Goal: Task Accomplishment & Management: Manage account settings

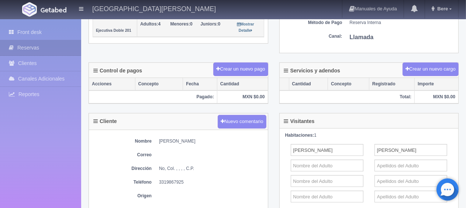
scroll to position [37, 0]
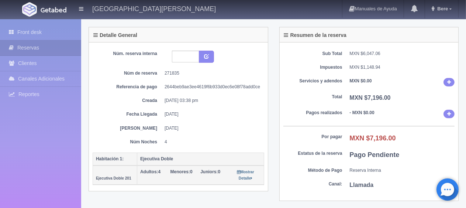
click at [225, 122] on div "Núm. reserva interna Núm de reserva 271835 Referencia de pago 2644beb9ae3ee4619…" at bounding box center [178, 98] width 171 height 94
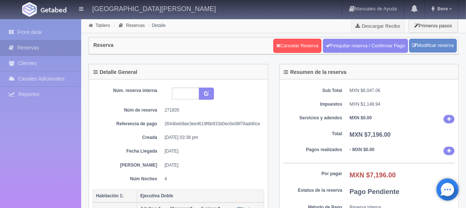
scroll to position [147, 0]
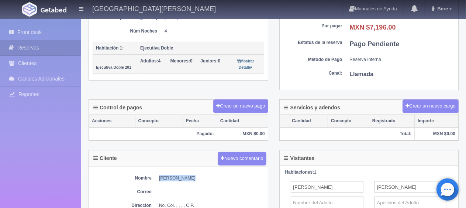
drag, startPoint x: 187, startPoint y: 172, endPoint x: 157, endPoint y: 171, distance: 29.5
click at [157, 171] on div "Nombre [PERSON_NAME] Correo Dirección No, Col. , , , , C.P. Teléfono [PHONE_NUM…" at bounding box center [178, 207] width 179 height 80
copy dd "[PERSON_NAME]"
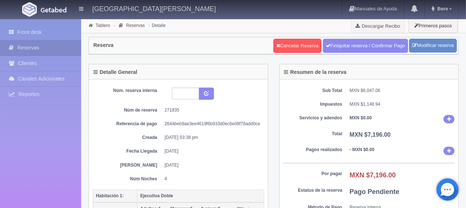
click at [201, 162] on dd "[DATE]" at bounding box center [211, 165] width 94 height 6
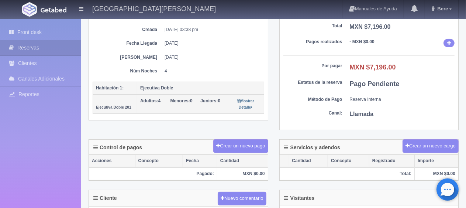
scroll to position [34, 0]
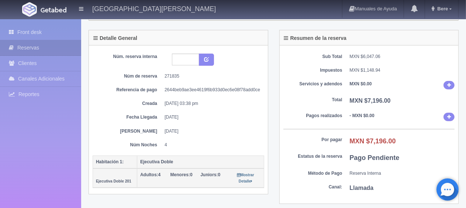
click at [228, 125] on div "Núm. reserva interna Núm de reserva 271835 Referencia de pago 2644beb9ae3ee4619…" at bounding box center [178, 100] width 171 height 94
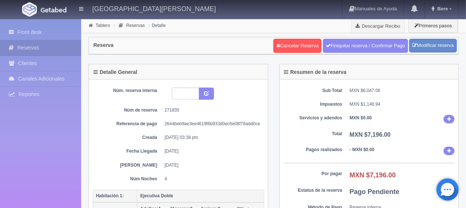
click at [302, 140] on div "Sub Total MXN $6,047.06 Impuestos MXN $1,148.94 Servicios y adendos MXN $0.00 T…" at bounding box center [368, 158] width 179 height 158
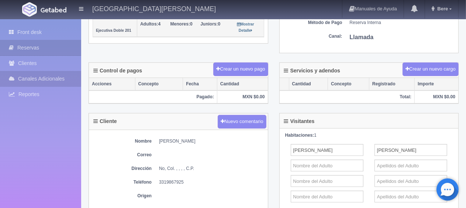
scroll to position [37, 0]
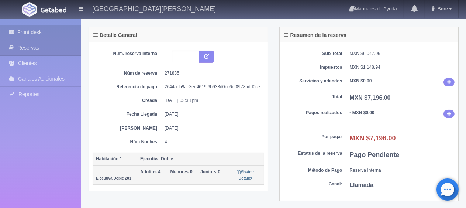
click at [39, 30] on link "Front desk" at bounding box center [40, 32] width 81 height 15
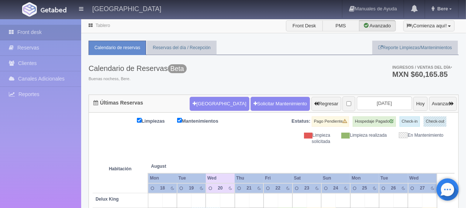
click at [267, 139] on div "Limpiezas Mantenimientos Estatus: Pago Pendiente Hospedaje Pagado Check-in Chec…" at bounding box center [274, 130] width 362 height 28
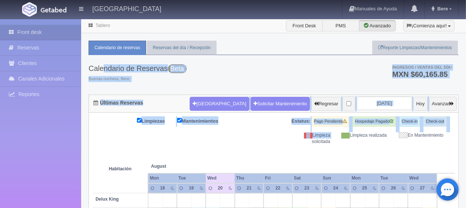
drag, startPoint x: 299, startPoint y: 143, endPoint x: 156, endPoint y: 80, distance: 156.0
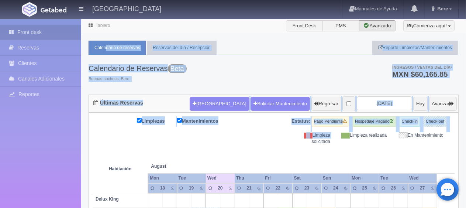
click at [238, 79] on div "Calendario de Reservas Beta Buenas nochess, Bere. Ingresos / Ventas del día * M…" at bounding box center [273, 74] width 370 height 39
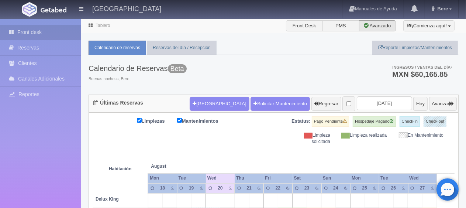
drag, startPoint x: 247, startPoint y: 138, endPoint x: 132, endPoint y: 54, distance: 142.0
click at [276, 79] on div "Calendario de Reservas Beta Buenas nochess, Bere. Ingresos / Ventas del día * M…" at bounding box center [273, 74] width 370 height 39
click at [288, 134] on div "Limpieza solicitada" at bounding box center [307, 138] width 56 height 13
drag, startPoint x: 427, startPoint y: 147, endPoint x: 217, endPoint y: 63, distance: 226.7
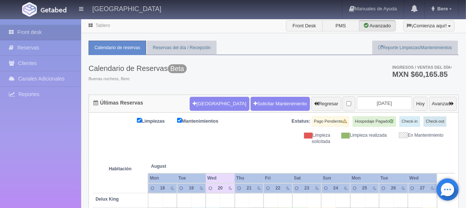
click at [251, 83] on div "Calendario de Reservas Beta Buenas nochess, Bere. Ingresos / Ventas del día * M…" at bounding box center [273, 74] width 370 height 39
click at [233, 133] on div "Limpiezas Mantenimientos Estatus: Pago Pendiente Hospedaje Pagado Check-in Chec…" at bounding box center [274, 130] width 362 height 28
drag, startPoint x: 344, startPoint y: 119, endPoint x: 130, endPoint y: 87, distance: 216.9
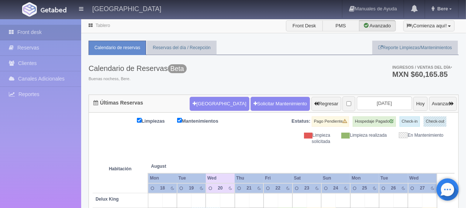
click at [224, 76] on div "Calendario de Reservas Beta Buenas nochess, Bere. Ingresos / Ventas del día * M…" at bounding box center [273, 74] width 370 height 39
click at [267, 85] on div "Calendario de Reservas Beta Buenas nochess, Bere. Ingresos / Ventas del día * M…" at bounding box center [273, 74] width 370 height 39
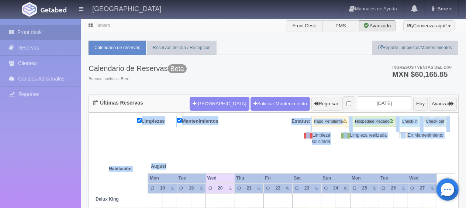
drag, startPoint x: 388, startPoint y: 157, endPoint x: 131, endPoint y: 30, distance: 287.2
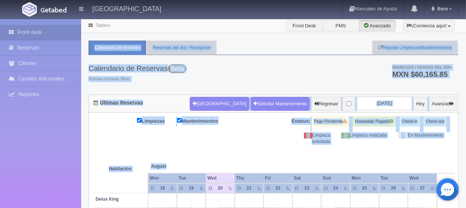
click at [254, 139] on div "Limpiezas Mantenimientos Estatus: Pago Pendiente Hospedaje Pagado Check-in Chec…" at bounding box center [274, 130] width 362 height 28
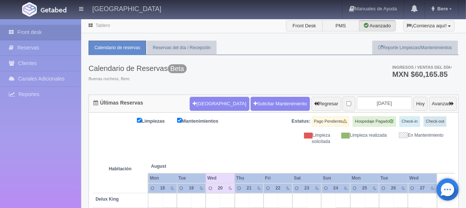
click at [313, 70] on div "Calendario de Reservas Beta Buenas nochess, Bere. Ingresos / Ventas del día * M…" at bounding box center [273, 74] width 370 height 39
drag, startPoint x: 354, startPoint y: 154, endPoint x: 247, endPoint y: 90, distance: 125.2
click at [250, 74] on div "Calendario de Reservas Beta Buenas nochess, Bere. Ingresos / Ventas del día * M…" at bounding box center [273, 74] width 370 height 39
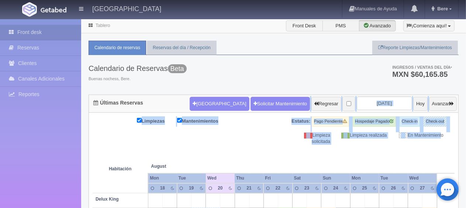
drag, startPoint x: 382, startPoint y: 146, endPoint x: 304, endPoint y: 73, distance: 106.4
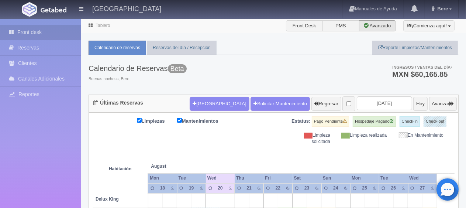
click at [304, 72] on div "Calendario de Reservas Beta Buenas nochess, Bere. Ingresos / Ventas del día * M…" at bounding box center [273, 74] width 370 height 39
click at [289, 49] on ul "Calendario de reservas Reservas del día / Recepción Reporte Limpiezas/Mantenimi…" at bounding box center [273, 48] width 370 height 14
click at [276, 67] on div "Calendario de Reservas Beta Buenas nochess, Bere. Ingresos / Ventas del día * M…" at bounding box center [273, 74] width 370 height 39
drag, startPoint x: 316, startPoint y: 138, endPoint x: 209, endPoint y: 68, distance: 127.3
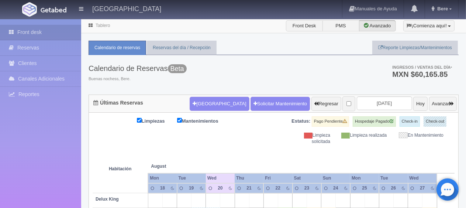
click at [235, 65] on div "Calendario de Reservas Beta Buenas nochess, Bere. Ingresos / Ventas del día * M…" at bounding box center [273, 74] width 370 height 39
drag, startPoint x: 235, startPoint y: 65, endPoint x: 112, endPoint y: 41, distance: 125.2
click at [146, 73] on div "Calendario de Reservas Beta Buenas nochess, Bere." at bounding box center [137, 73] width 98 height 36
drag, startPoint x: 134, startPoint y: 82, endPoint x: 92, endPoint y: 37, distance: 61.8
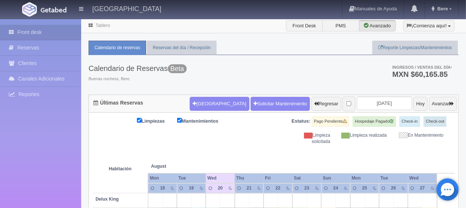
click at [143, 74] on div "Calendario de Reservas Beta Buenas nochess, Bere." at bounding box center [137, 73] width 98 height 36
click at [271, 79] on div "Calendario de Reservas Beta Buenas nochess, Bere. Ingresos / Ventas del día * M…" at bounding box center [273, 74] width 370 height 39
drag, startPoint x: 194, startPoint y: 82, endPoint x: 99, endPoint y: 46, distance: 102.0
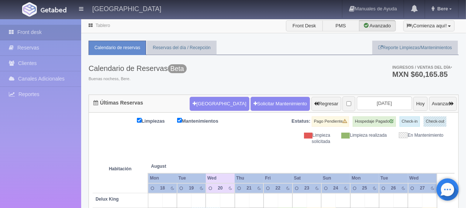
click at [138, 65] on h3 "Calendario de Reservas Beta" at bounding box center [137, 68] width 98 height 8
drag, startPoint x: 148, startPoint y: 79, endPoint x: 110, endPoint y: 52, distance: 46.9
click at [109, 55] on div "Calendario de Reservas Beta Buenas nochess, Bere." at bounding box center [137, 73] width 98 height 36
click at [159, 81] on span "Buenas nochess, Bere." at bounding box center [137, 79] width 98 height 6
drag, startPoint x: 159, startPoint y: 81, endPoint x: 94, endPoint y: 53, distance: 70.7
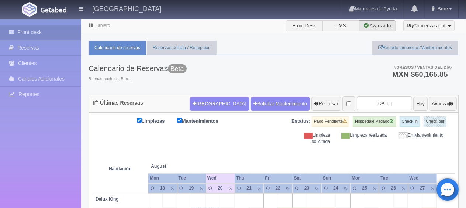
click at [114, 67] on h3 "Calendario de Reservas Beta" at bounding box center [137, 68] width 98 height 8
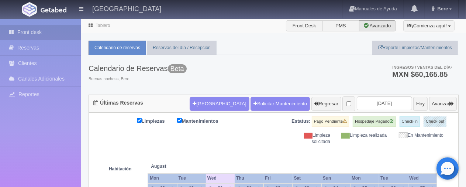
scroll to position [184, 0]
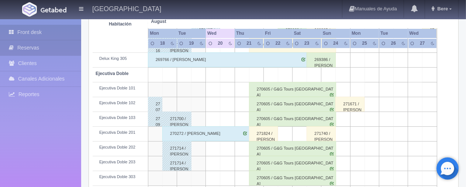
click at [60, 41] on link "Reservas" at bounding box center [40, 47] width 81 height 15
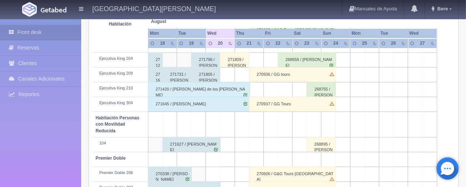
scroll to position [295, 0]
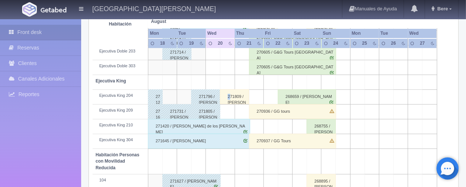
click at [230, 94] on div "271809 / Daniel Michelle De Jesus" at bounding box center [234, 96] width 29 height 15
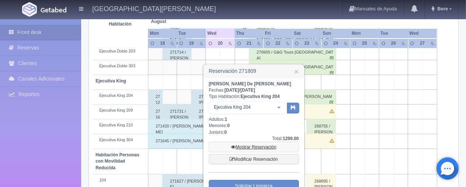
click at [245, 145] on link "Mostrar Reservación" at bounding box center [254, 147] width 90 height 10
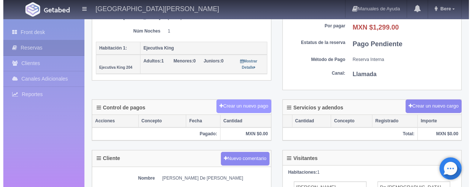
scroll to position [147, 0]
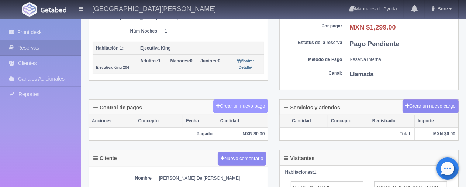
click at [243, 99] on button "Crear un nuevo pago" at bounding box center [240, 106] width 55 height 14
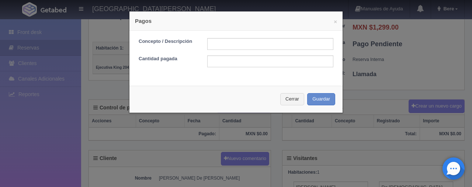
click at [260, 37] on div "Concepto / Descripción Cantidad pagada" at bounding box center [235, 55] width 213 height 49
click at [261, 43] on input "text" at bounding box center [270, 44] width 126 height 12
type input "transferencia"
click at [192, 50] on form "Concepto / Descripción transferencia Cantidad pagada" at bounding box center [236, 52] width 195 height 29
type input "Pago por transferencia [DATE]"
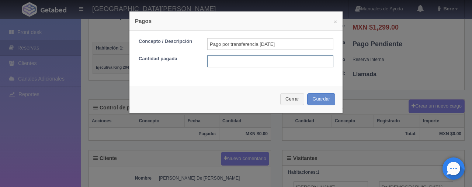
click at [262, 58] on input "text" at bounding box center [270, 61] width 126 height 12
type input "1299"
click at [307, 93] on button "Guardar" at bounding box center [321, 99] width 28 height 12
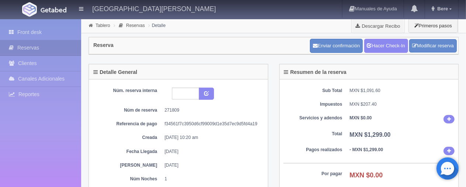
drag, startPoint x: 296, startPoint y: 159, endPoint x: 342, endPoint y: 166, distance: 46.5
click at [296, 159] on div "Sub Total MXN $1,091.60 Impuestos MXN $207.40 Servicios y adendos MXN $0.00 Tot…" at bounding box center [368, 158] width 179 height 158
click at [382, 44] on link "Hacer Check-In" at bounding box center [386, 46] width 44 height 14
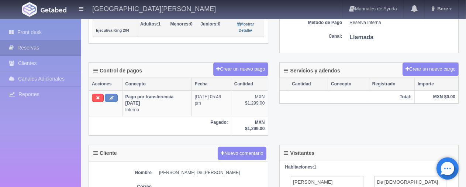
scroll to position [221, 0]
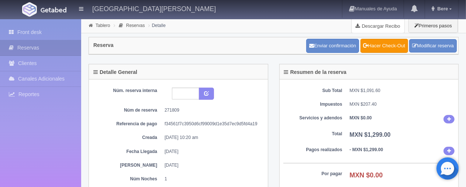
click at [371, 25] on link "Descargar Recibo" at bounding box center [377, 25] width 53 height 15
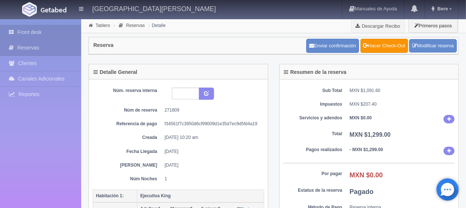
click at [56, 30] on link "Front desk" at bounding box center [40, 32] width 81 height 15
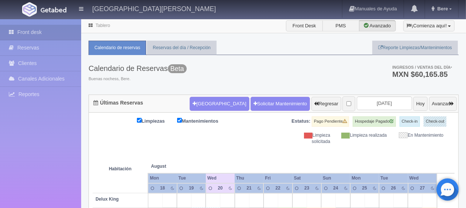
scroll to position [258, 0]
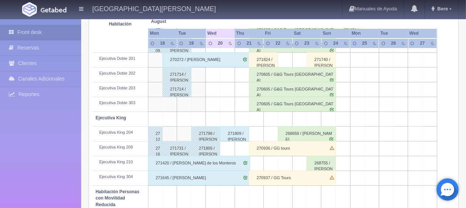
click at [228, 130] on div "271809 / [PERSON_NAME] De [PERSON_NAME]" at bounding box center [234, 133] width 29 height 15
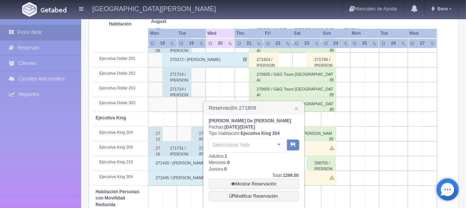
scroll to position [369, 0]
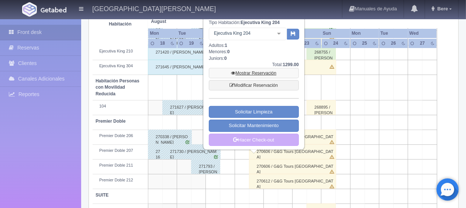
click at [266, 74] on link "Mostrar Reservación" at bounding box center [254, 73] width 90 height 10
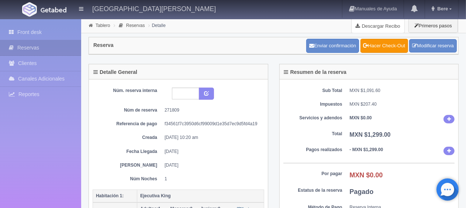
click at [376, 24] on link "Descargar Recibo" at bounding box center [377, 25] width 53 height 15
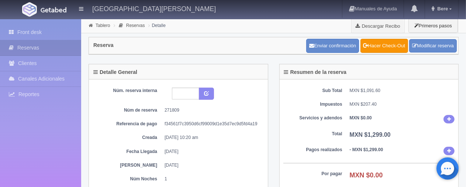
click at [316, 142] on div "Sub Total MXN $1,091.60 Impuestos MXN $207.40 Servicios y adendos MXN $0.00 Tot…" at bounding box center [368, 158] width 179 height 158
click at [254, 143] on div "Núm. reserva interna Núm de reserva 271809 Referencia de pago f34561f7c3950d6cf…" at bounding box center [178, 134] width 171 height 94
click at [249, 137] on dd "20-08-25 10:20 am" at bounding box center [211, 137] width 94 height 6
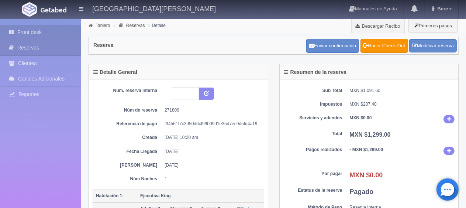
click at [59, 29] on link "Front desk" at bounding box center [40, 32] width 81 height 15
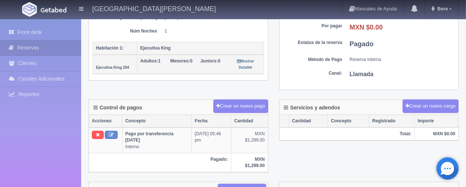
scroll to position [147, 0]
click at [56, 30] on link "Front desk" at bounding box center [40, 32] width 81 height 15
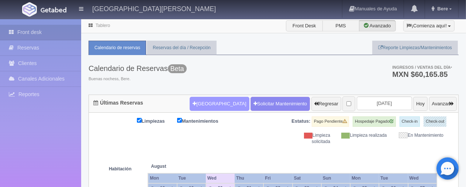
click at [206, 103] on button "Nueva Reserva" at bounding box center [219, 104] width 59 height 14
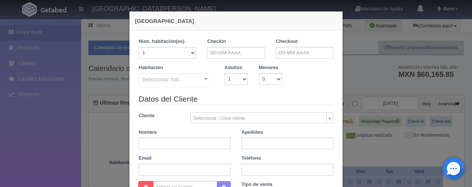
checkbox input "false"
click at [233, 48] on input "text" at bounding box center [236, 53] width 58 height 12
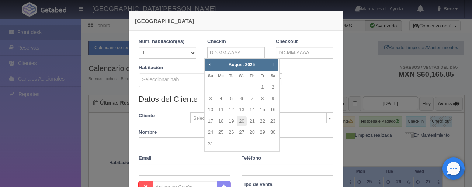
click at [246, 135] on td "27" at bounding box center [241, 131] width 10 height 11
type input "27-08-2025"
checkbox input "false"
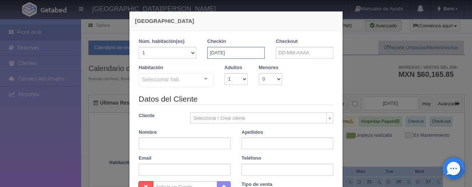
click at [245, 52] on input "27-08-2025" at bounding box center [236, 53] width 58 height 12
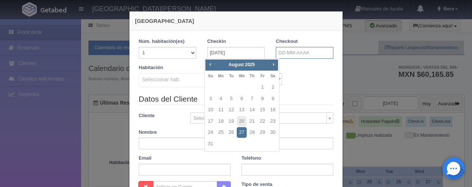
click at [313, 56] on input "text" at bounding box center [305, 53] width 58 height 12
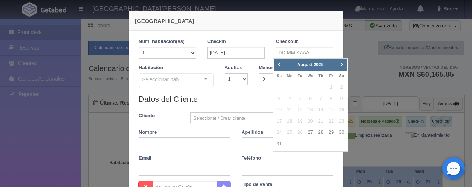
click at [347, 62] on div "Prev Next August 2025 Su Mo Tu We Th Fr Sa 1 2 3 4 5 6 7 8 9 10 11 12 13 14 15 …" at bounding box center [310, 104] width 75 height 93
click at [344, 64] on span "Next" at bounding box center [342, 64] width 6 height 6
click at [291, 88] on link "1" at bounding box center [290, 87] width 10 height 11
type input "01-09-2025"
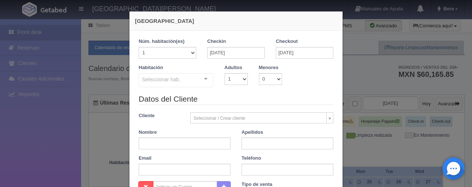
checkbox input "false"
click at [192, 79] on div "Seleccionar hab." at bounding box center [176, 80] width 75 height 14
click at [196, 80] on div "Seleccionar hab. SUITE SUITE - Sin asignar SUITE 301 Habitación Personas con Mo…" at bounding box center [176, 80] width 75 height 15
click at [240, 94] on form "1 Núm. habitación(es) 1 2 3 4 5 6 7 8 9 10 11 12 13 14 15 16 17 18 19 20 Checki…" at bounding box center [236, 163] width 195 height 250
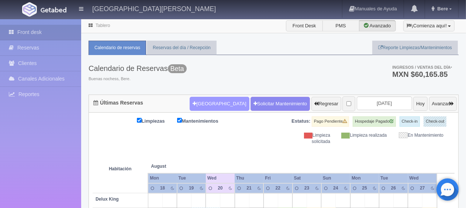
click at [199, 101] on button "Nueva Reserva" at bounding box center [219, 104] width 59 height 14
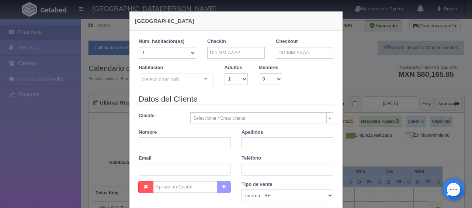
checkbox input "false"
click at [244, 51] on input "text" at bounding box center [236, 53] width 58 height 12
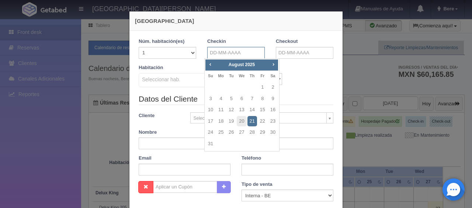
click at [241, 55] on input "text" at bounding box center [236, 53] width 58 height 12
click at [243, 52] on input "text" at bounding box center [236, 53] width 58 height 12
click at [301, 85] on div "Habitación Seleccionar hab. SUITE SUITE - Sin asignar SUITE 301 Habitación Pers…" at bounding box center [236, 78] width 206 height 29
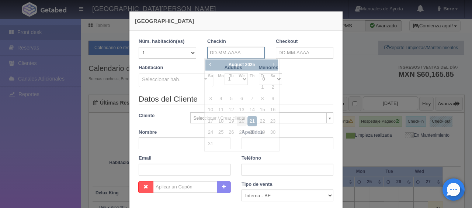
click at [232, 53] on input "text" at bounding box center [236, 53] width 58 height 12
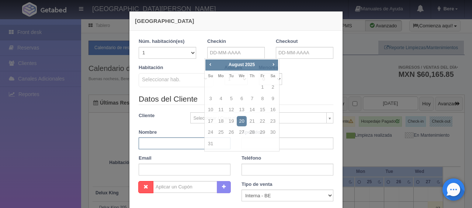
click at [173, 140] on input "text" at bounding box center [185, 143] width 92 height 12
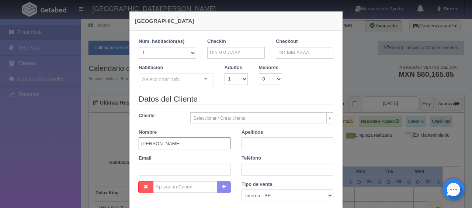
click at [173, 140] on input "Edgar" at bounding box center [185, 143] width 92 height 12
type input "Edgar"
paste input "Elizondo"
type input "Elizondo"
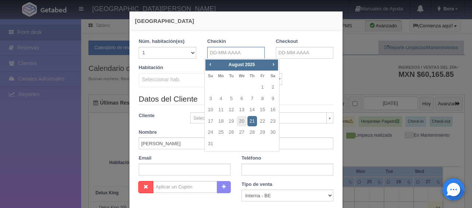
click at [247, 52] on input "text" at bounding box center [236, 53] width 58 height 12
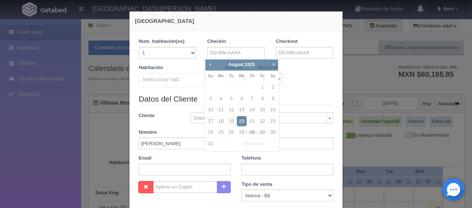
click at [240, 45] on div "Checkin" at bounding box center [236, 48] width 58 height 21
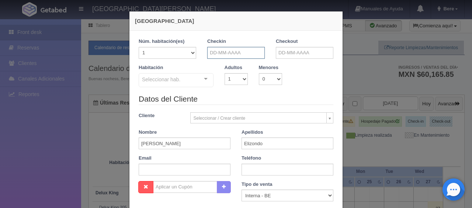
click at [244, 52] on input "text" at bounding box center [236, 53] width 58 height 12
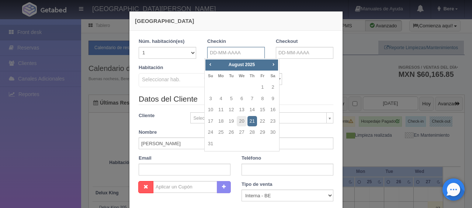
click at [244, 52] on input "text" at bounding box center [236, 53] width 58 height 12
click at [293, 88] on div "Habitación Seleccionar hab. SUITE SUITE - Sin asignar SUITE 301 Habitación Pers…" at bounding box center [236, 78] width 206 height 29
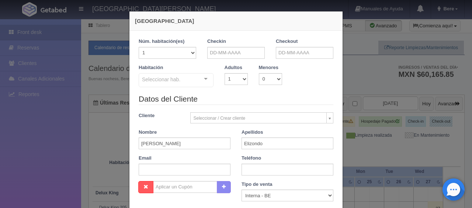
scroll to position [130, 0]
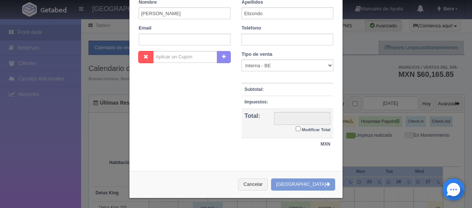
click at [341, 141] on div "Nueva Reserva 1 Núm. habitación(es) 1 2 3 4 5 6 7 8 9 10 11 12 13 14 15 16 17 1…" at bounding box center [235, 39] width 221 height 339
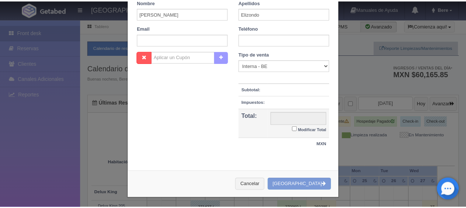
scroll to position [0, 0]
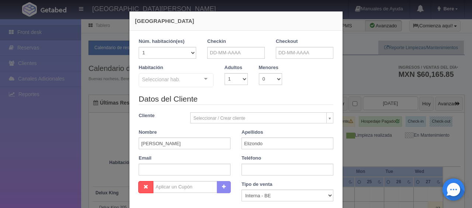
click at [89, 52] on div "Nueva Reserva 1 Núm. habitación(es) 1 2 3 4 5 6 7 8 9 10 11 12 13 14 15 16 17 1…" at bounding box center [236, 104] width 472 height 208
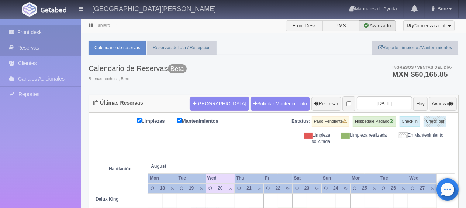
click at [53, 45] on link "Reservas" at bounding box center [40, 47] width 81 height 15
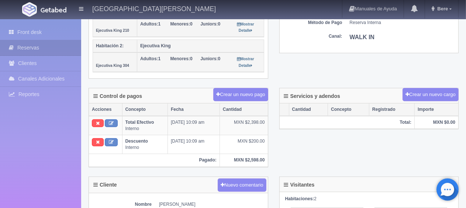
scroll to position [332, 0]
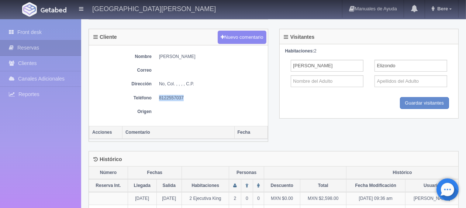
drag, startPoint x: 176, startPoint y: 93, endPoint x: 156, endPoint y: 94, distance: 19.2
click at [156, 95] on dl "Teléfono [PHONE_NUMBER]" at bounding box center [178, 98] width 171 height 6
copy dd "8122557037"
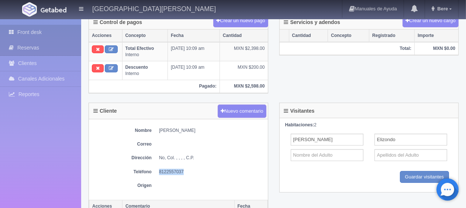
scroll to position [0, 0]
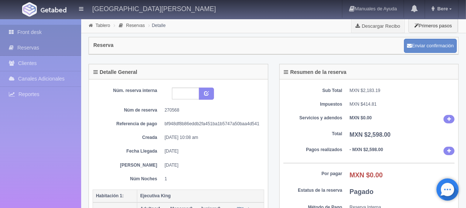
click at [53, 30] on link "Front desk" at bounding box center [40, 32] width 81 height 15
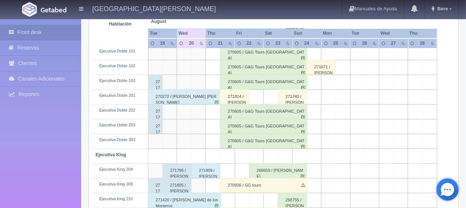
scroll to position [295, 0]
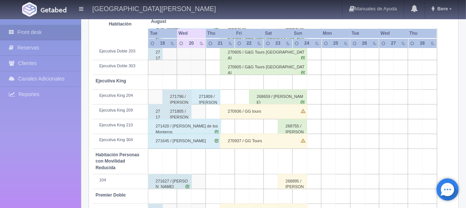
click at [282, 113] on div "270936 / GG tours" at bounding box center [263, 111] width 87 height 15
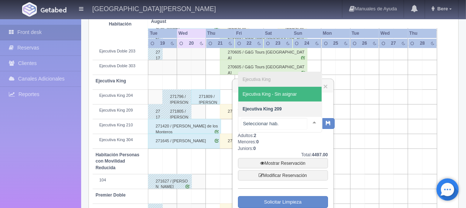
click at [298, 97] on span "Ejecutiva King - Sin asignar" at bounding box center [279, 94] width 83 height 15
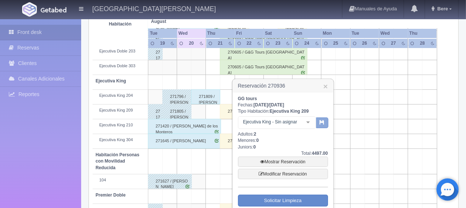
drag, startPoint x: 323, startPoint y: 121, endPoint x: 320, endPoint y: 127, distance: 6.8
click at [323, 121] on icon "button" at bounding box center [322, 121] width 5 height 5
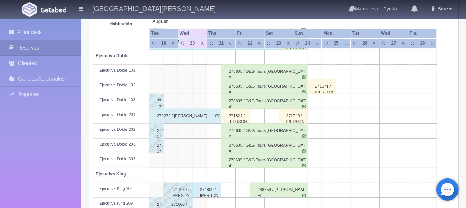
scroll to position [276, 0]
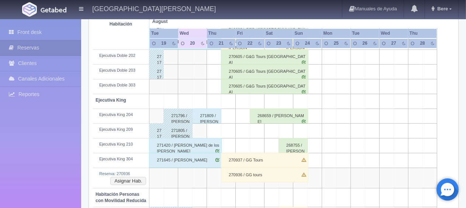
click at [298, 146] on div "268755 / [PERSON_NAME] [PERSON_NAME]" at bounding box center [292, 145] width 29 height 15
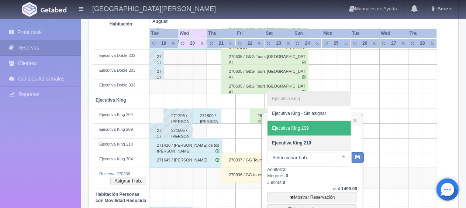
click at [317, 131] on span "Ejecutiva King 209" at bounding box center [308, 128] width 83 height 15
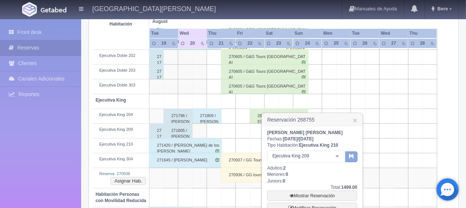
click at [352, 154] on icon "button" at bounding box center [351, 155] width 5 height 5
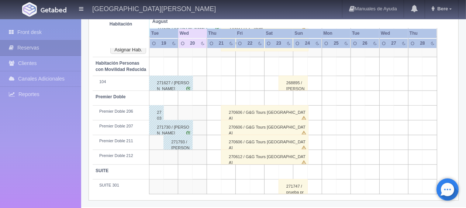
scroll to position [333, 0]
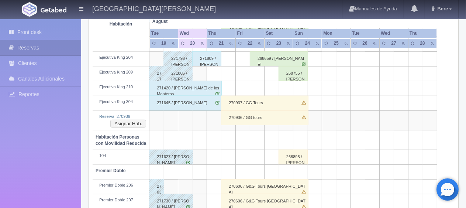
click at [291, 120] on div "270936 / GG tours" at bounding box center [264, 117] width 87 height 15
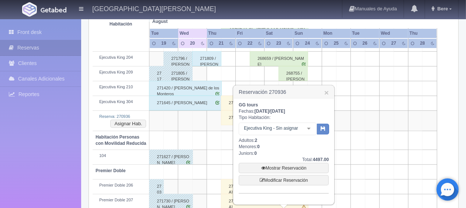
click at [301, 131] on div "Ejecutiva King - Sin asignar" at bounding box center [278, 128] width 78 height 13
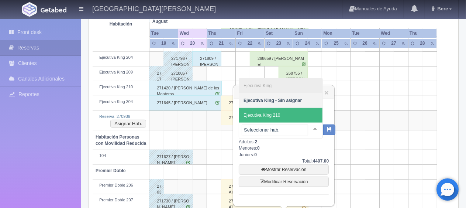
click at [300, 116] on span "Ejecutiva King 210" at bounding box center [280, 115] width 83 height 15
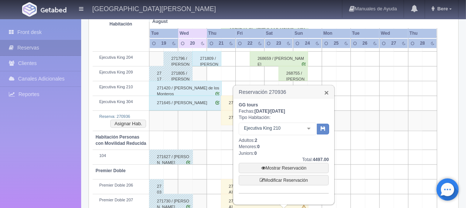
click at [328, 90] on link "×" at bounding box center [326, 92] width 4 height 8
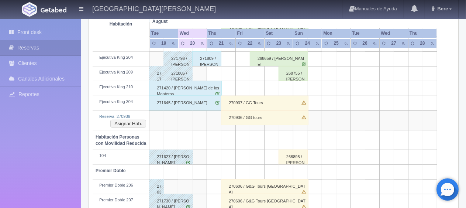
click at [292, 119] on div "270936 / GG tours" at bounding box center [264, 117] width 87 height 15
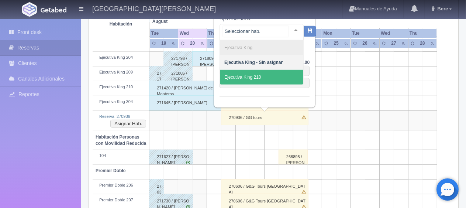
click at [288, 35] on div at bounding box center [295, 29] width 15 height 11
click at [290, 79] on span "Ejecutiva King 210" at bounding box center [261, 77] width 83 height 15
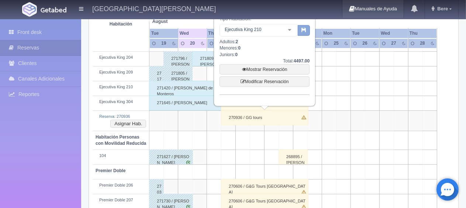
drag, startPoint x: 302, startPoint y: 28, endPoint x: 343, endPoint y: 6, distance: 46.7
click at [302, 28] on icon "button" at bounding box center [303, 29] width 5 height 5
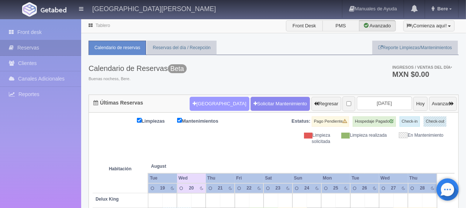
click at [203, 103] on button "[GEOGRAPHIC_DATA]" at bounding box center [219, 104] width 59 height 14
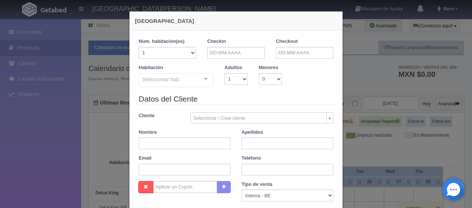
checkbox input "false"
click at [229, 48] on input "text" at bounding box center [236, 53] width 58 height 12
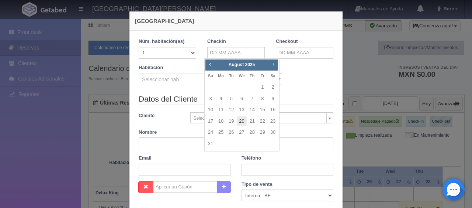
click at [244, 119] on link "20" at bounding box center [242, 121] width 10 height 11
type input "[DATE]"
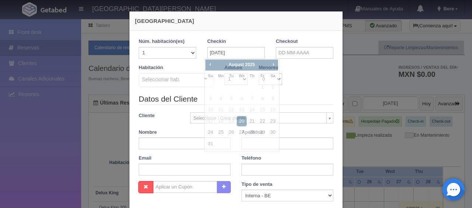
checkbox input "false"
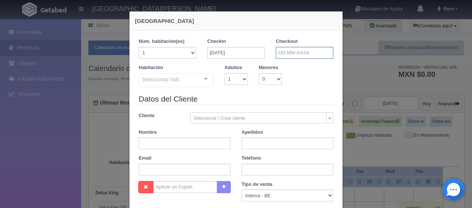
click at [295, 53] on input "text" at bounding box center [305, 53] width 58 height 12
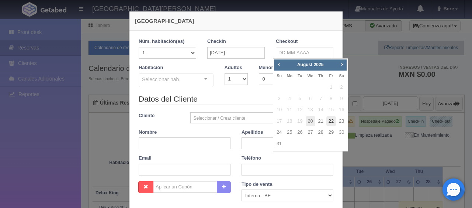
click at [330, 125] on link "22" at bounding box center [331, 121] width 10 height 11
type input "22-08-2025"
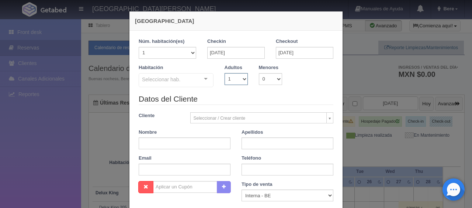
click at [230, 81] on select "1 2 3 4 5 6 7 8 9 10" at bounding box center [236, 79] width 23 height 12
click at [183, 79] on div "Seleccionar hab." at bounding box center [176, 80] width 75 height 14
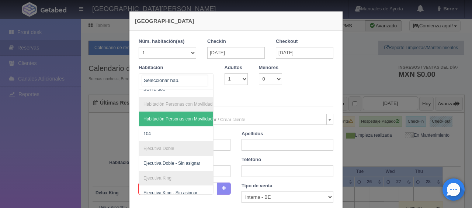
scroll to position [137, 0]
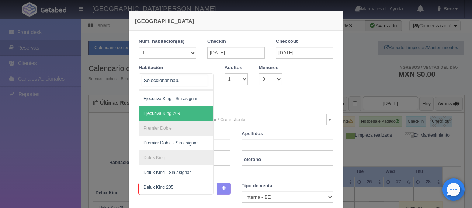
click at [183, 108] on span "Ejecutiva King 209" at bounding box center [201, 113] width 124 height 15
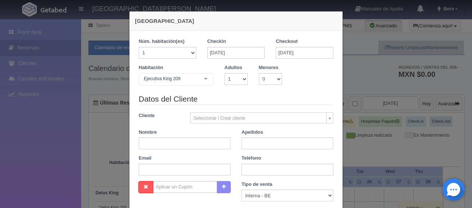
checkbox input "false"
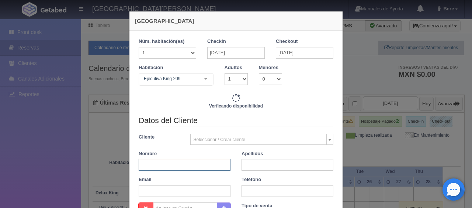
click at [198, 160] on input "text" at bounding box center [185, 165] width 92 height 12
type input "2598.00"
checkbox input "false"
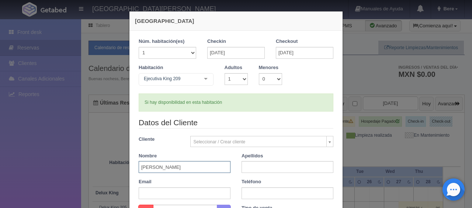
type input "Edgar E"
click at [257, 165] on input "text" at bounding box center [288, 167] width 92 height 12
paste input "[PERSON_NAME]"
drag, startPoint x: 254, startPoint y: 168, endPoint x: 226, endPoint y: 167, distance: 27.7
click at [227, 167] on div "Datos del Cliente Cliente Seleccionar / Crear cliente Nuevo Cliente Adriana Nav…" at bounding box center [236, 160] width 206 height 87
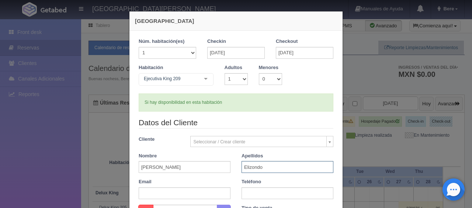
type input "Elizondo"
click at [183, 169] on input "Edgar E" at bounding box center [185, 167] width 92 height 12
type input "[PERSON_NAME]"
click at [250, 191] on input "text" at bounding box center [288, 193] width 92 height 12
paste input "8122557037"
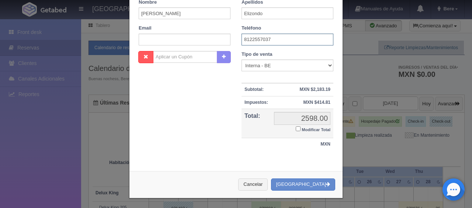
type input "8122557037"
click at [305, 127] on small "Modificar Total" at bounding box center [316, 129] width 29 height 4
click at [300, 126] on input "Modificar Total" at bounding box center [298, 128] width 5 height 5
checkbox input "true"
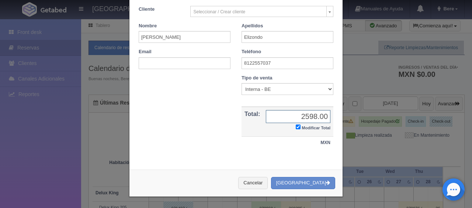
scroll to position [128, 0]
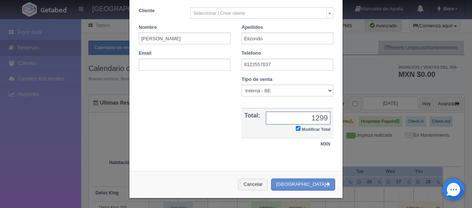
type input "1299"
click at [250, 88] on select "Correo Electronico Interna - BE Llamada OTA Externa Otro WALK IN" at bounding box center [288, 90] width 92 height 12
select select "walkin"
click at [242, 84] on select "Correo Electronico Interna - BE Llamada OTA Externa Otro WALK IN" at bounding box center [288, 90] width 92 height 12
click at [295, 179] on button "[GEOGRAPHIC_DATA]" at bounding box center [303, 184] width 64 height 12
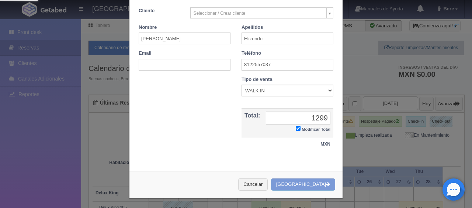
scroll to position [0, 0]
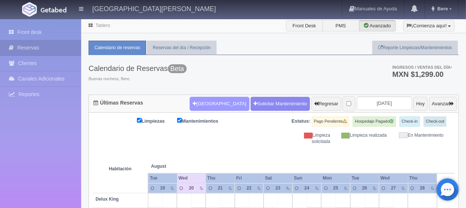
click at [214, 106] on button "[GEOGRAPHIC_DATA]" at bounding box center [219, 104] width 59 height 14
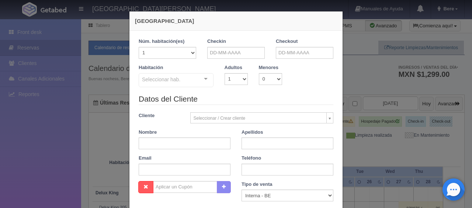
checkbox input "false"
click at [233, 51] on input "text" at bounding box center [236, 53] width 58 height 12
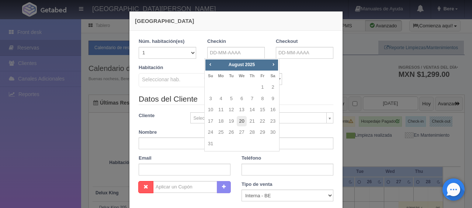
click at [242, 120] on link "20" at bounding box center [242, 121] width 10 height 11
type input "[DATE]"
checkbox input "false"
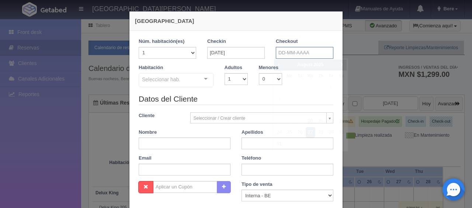
click at [293, 53] on input "text" at bounding box center [305, 53] width 58 height 12
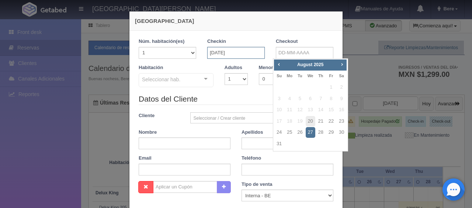
click at [239, 55] on input "[DATE]" at bounding box center [236, 53] width 58 height 12
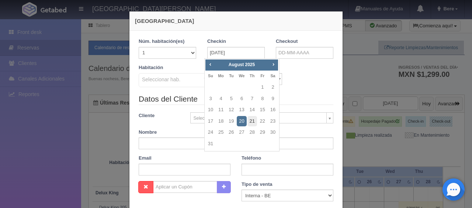
click at [254, 120] on link "21" at bounding box center [252, 121] width 10 height 11
type input "[DATE]"
checkbox input "false"
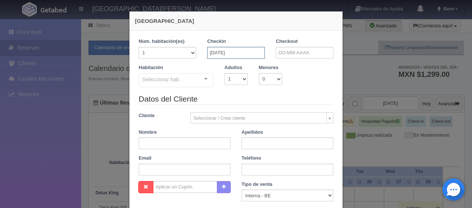
click at [261, 53] on input "[DATE]" at bounding box center [236, 53] width 58 height 12
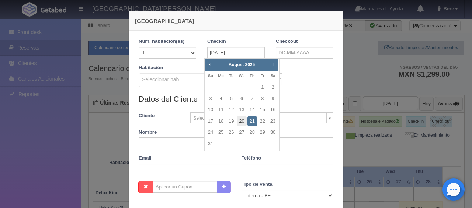
click at [240, 119] on link "20" at bounding box center [242, 121] width 10 height 11
type input "[DATE]"
checkbox input "false"
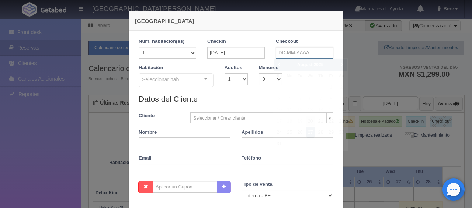
click at [286, 55] on input "text" at bounding box center [305, 53] width 58 height 12
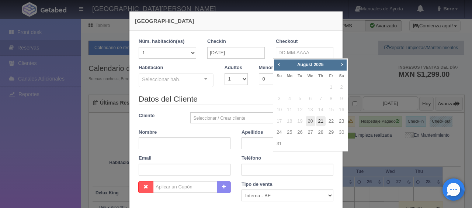
click at [317, 120] on link "21" at bounding box center [321, 121] width 10 height 11
type input "21-08-2025"
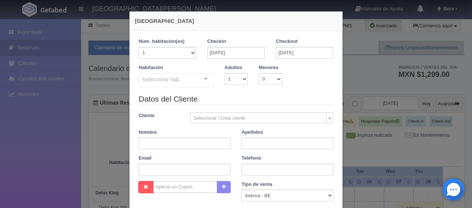
click at [219, 77] on div "Adultos 1 2 3 4 5 6 7 8 9 10" at bounding box center [236, 74] width 34 height 21
click at [189, 82] on div "Seleccionar hab." at bounding box center [176, 80] width 75 height 14
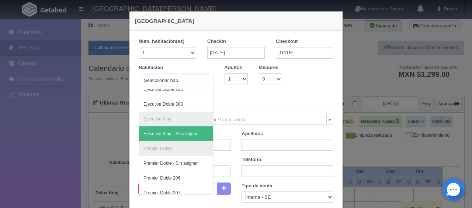
scroll to position [147, 0]
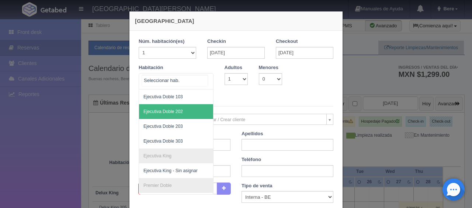
click at [184, 112] on span "Ejecutiva Doble 202" at bounding box center [201, 111] width 124 height 15
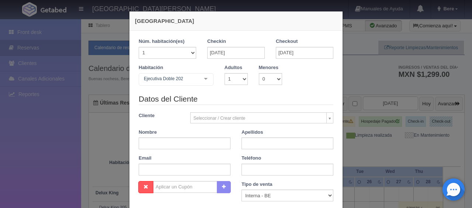
checkbox input "false"
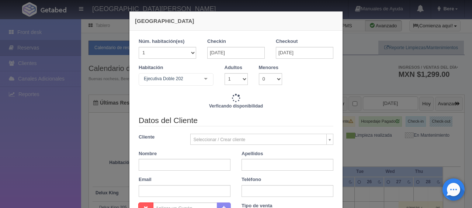
type input "1299.00"
checkbox input "false"
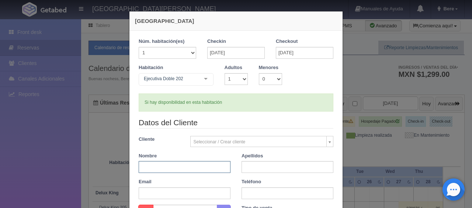
click at [202, 166] on input "text" at bounding box center [185, 167] width 92 height 12
paste input "Edgar Elizondo"
click at [191, 164] on input "Edgar º" at bounding box center [185, 167] width 92 height 12
type input "[PERSON_NAME]"
paste input "Elizondo"
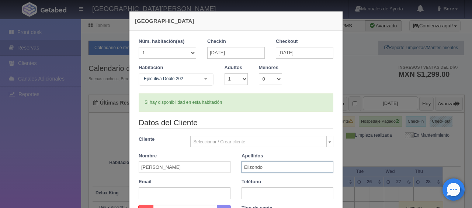
type input "Elizondo"
click at [253, 198] on div "Datos del Cliente Cliente Seleccionar / Crear cliente Nuevo Cliente Adriana Nav…" at bounding box center [236, 160] width 206 height 87
click at [275, 194] on input "text" at bounding box center [288, 193] width 92 height 12
click at [266, 195] on input "text" at bounding box center [288, 193] width 92 height 12
paste input "8122557037"
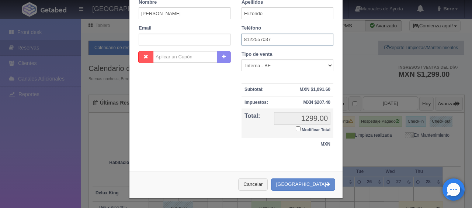
type input "8122557037"
click at [296, 126] on input "Modificar Total" at bounding box center [298, 128] width 5 height 5
checkbox input "true"
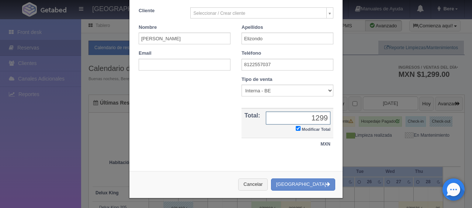
type input "1299"
click at [243, 91] on select "Correo Electronico Interna - BE Llamada OTA Externa Otro WALK IN" at bounding box center [288, 90] width 92 height 12
click at [242, 84] on select "Correo Electronico Interna - BE Llamada OTA Externa Otro WALK IN" at bounding box center [288, 90] width 92 height 12
click at [260, 94] on select "Correo Electronico Interna - BE Llamada OTA Externa Otro WALK IN" at bounding box center [288, 90] width 92 height 12
select select "walkin"
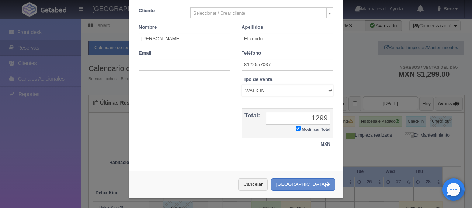
click at [242, 84] on select "Correo Electronico Interna - BE Llamada OTA Externa Otro WALK IN" at bounding box center [288, 90] width 92 height 12
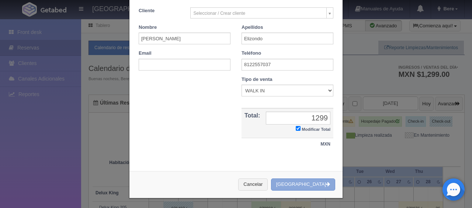
click at [311, 187] on button "[GEOGRAPHIC_DATA]" at bounding box center [303, 184] width 64 height 12
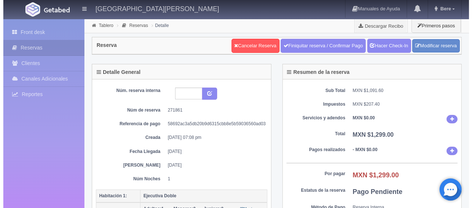
scroll to position [184, 0]
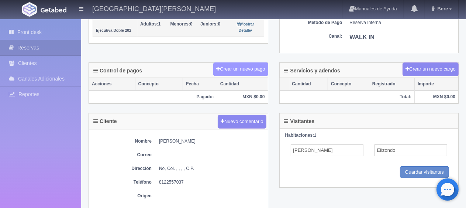
click at [241, 67] on button "Crear un nuevo pago" at bounding box center [240, 69] width 55 height 14
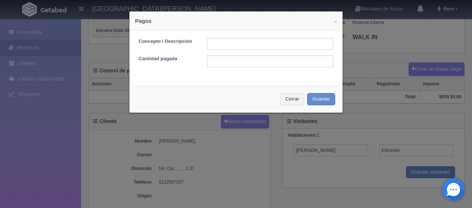
click at [257, 36] on div "Concepto / Descripción Cantidad pagada" at bounding box center [235, 55] width 213 height 49
click at [259, 39] on input "text" at bounding box center [270, 44] width 126 height 12
type input "pago en efectivo"
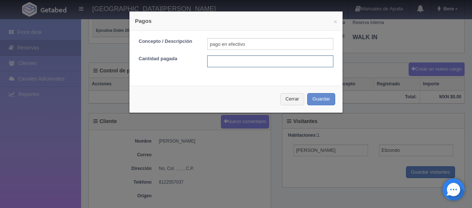
click at [272, 65] on input "text" at bounding box center [270, 61] width 126 height 12
type input "1199"
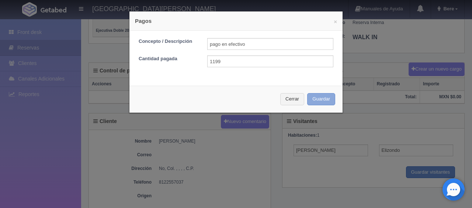
click at [307, 93] on button "Guardar" at bounding box center [321, 99] width 28 height 12
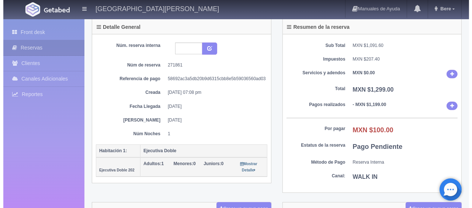
scroll to position [119, 0]
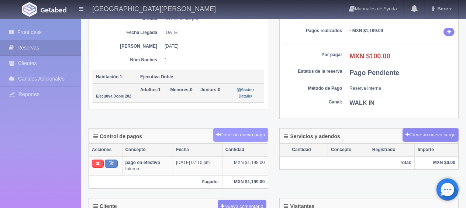
click at [241, 131] on button "Crear un nuevo pago" at bounding box center [240, 135] width 55 height 14
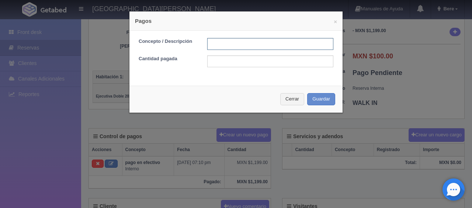
click at [235, 42] on input "text" at bounding box center [270, 44] width 126 height 12
type input "descuento"
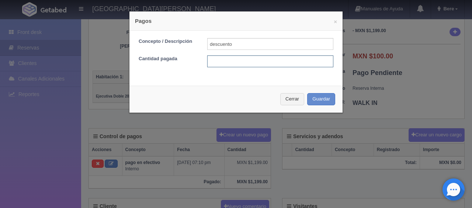
click at [264, 61] on input "text" at bounding box center [270, 61] width 126 height 12
type input "100"
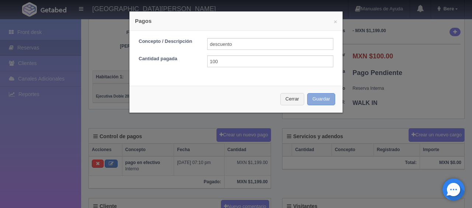
click at [319, 101] on button "Guardar" at bounding box center [321, 99] width 28 height 12
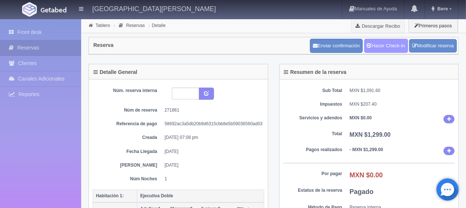
click at [394, 42] on link "Hacer Check-In" at bounding box center [386, 46] width 44 height 14
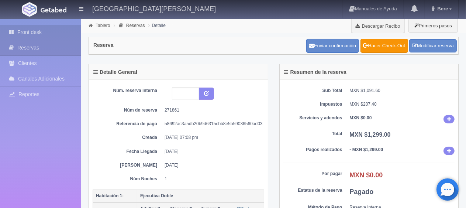
click at [59, 33] on link "Front desk" at bounding box center [40, 32] width 81 height 15
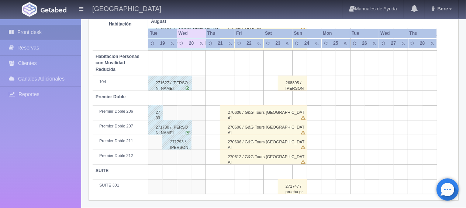
scroll to position [319, 0]
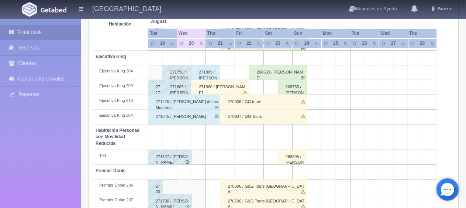
click at [232, 87] on div "271860 / [PERSON_NAME]" at bounding box center [220, 87] width 58 height 15
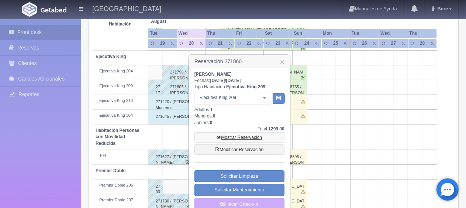
click at [231, 138] on link "Mostrar Reservación" at bounding box center [239, 137] width 90 height 10
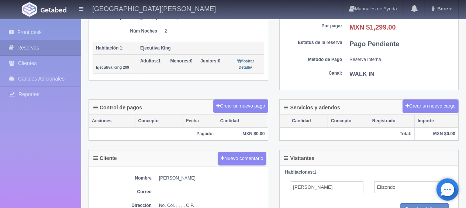
scroll to position [147, 0]
click at [245, 105] on button "Crear un nuevo pago" at bounding box center [240, 106] width 55 height 14
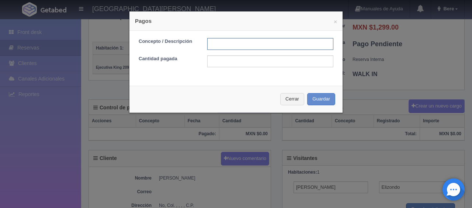
click at [229, 45] on input "text" at bounding box center [270, 44] width 126 height 12
type input "pago en efectivo"
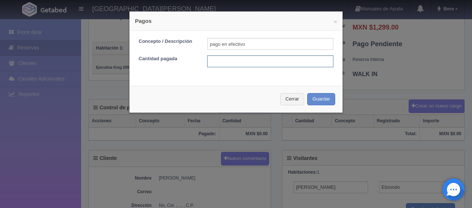
click at [284, 63] on input "text" at bounding box center [270, 61] width 126 height 12
click at [288, 99] on button "Cerrar" at bounding box center [292, 99] width 24 height 12
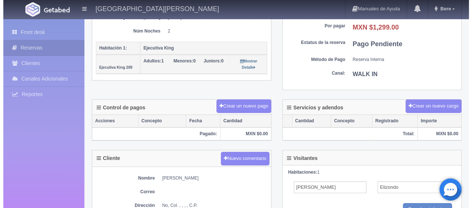
scroll to position [0, 0]
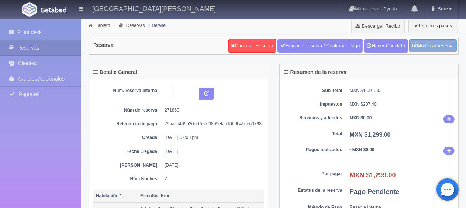
click at [438, 47] on link "Modificar reserva" at bounding box center [433, 46] width 48 height 14
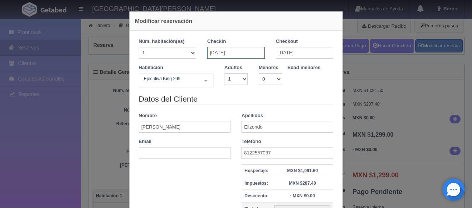
click at [229, 55] on input "[DATE]" at bounding box center [236, 53] width 58 height 12
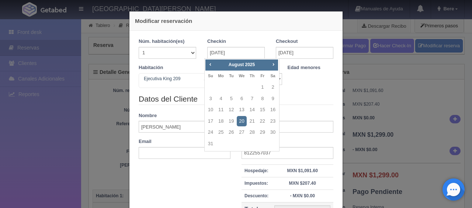
click at [242, 118] on link "20" at bounding box center [242, 121] width 10 height 11
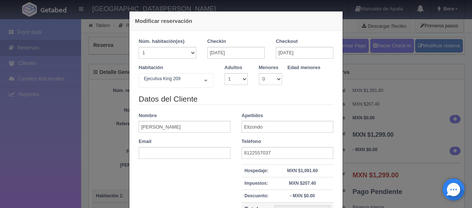
checkbox input "false"
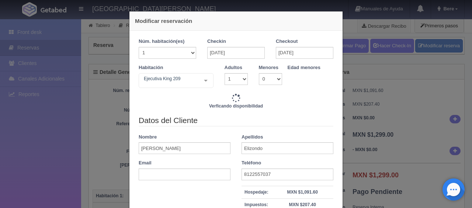
type input "2598.00"
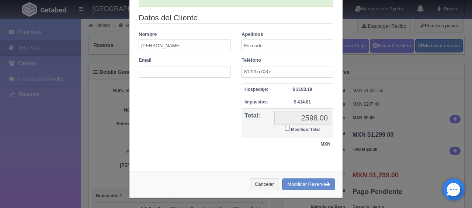
click at [294, 128] on small "Modificar Total" at bounding box center [305, 129] width 29 height 4
click at [290, 128] on input "Modificar Total" at bounding box center [287, 128] width 5 height 5
checkbox input "true"
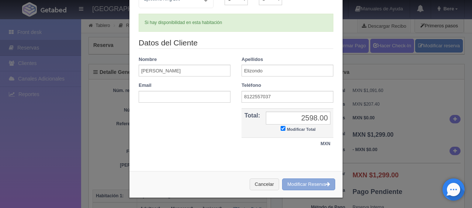
click at [300, 180] on button "Modificar Reserva" at bounding box center [308, 184] width 53 height 12
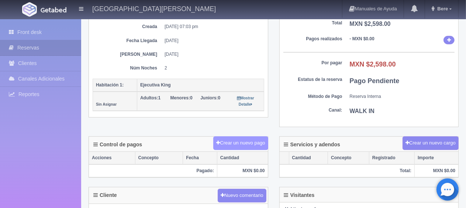
click at [240, 142] on button "Crear un nuevo pago" at bounding box center [240, 143] width 55 height 14
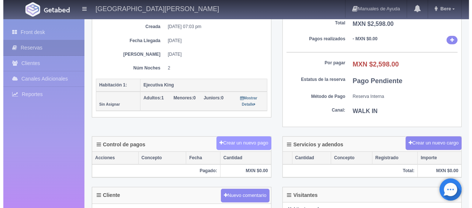
scroll to position [111, 0]
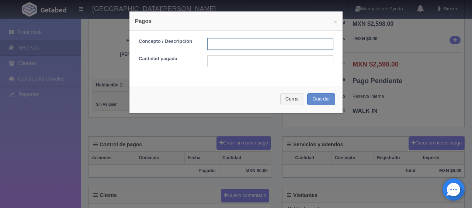
click at [232, 45] on input "text" at bounding box center [270, 44] width 126 height 12
type input "Descuento"
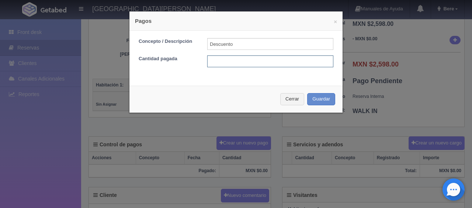
click at [247, 58] on input "text" at bounding box center [270, 61] width 126 height 12
type input "100"
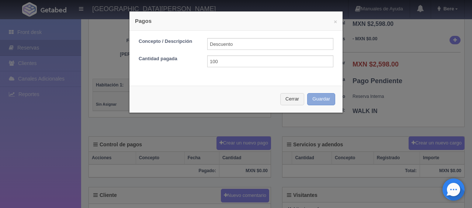
click at [317, 99] on button "Guardar" at bounding box center [321, 99] width 28 height 12
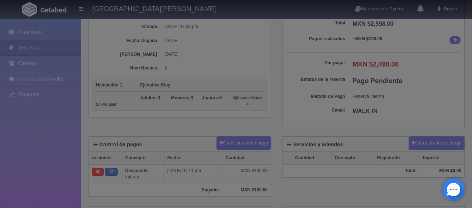
scroll to position [111, 0]
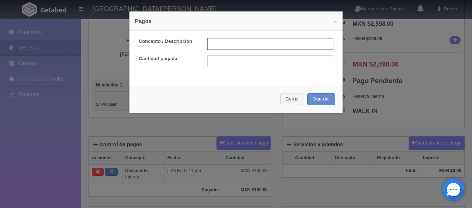
click at [247, 43] on input "text" at bounding box center [270, 44] width 126 height 12
type input "pago en efectivo"
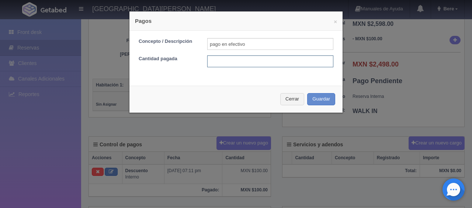
click at [258, 56] on input "text" at bounding box center [270, 61] width 126 height 12
type input "1199"
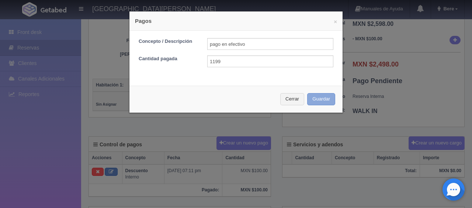
click at [307, 93] on button "Guardar" at bounding box center [321, 99] width 28 height 12
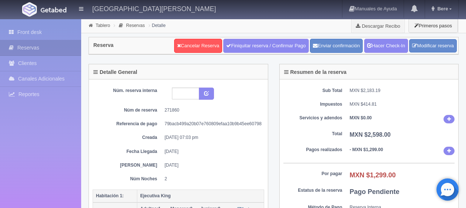
scroll to position [111, 0]
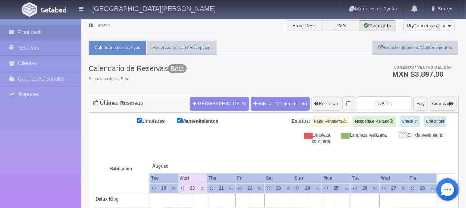
click at [246, 72] on div "Calendario de Reservas Beta Buenas nochess, Bere. Ingresos / Ventas del día * M…" at bounding box center [273, 74] width 370 height 39
click at [252, 85] on div "Calendario de Reservas Beta Buenas nochess, Bere. Ingresos / Ventas del día * M…" at bounding box center [273, 74] width 370 height 39
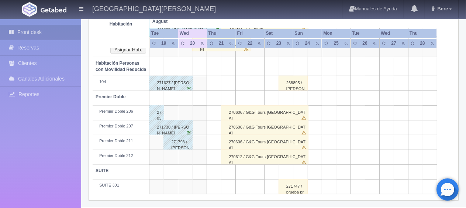
scroll to position [296, 0]
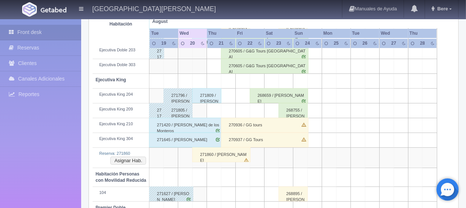
click at [226, 158] on div "271860 / [PERSON_NAME]" at bounding box center [221, 154] width 58 height 15
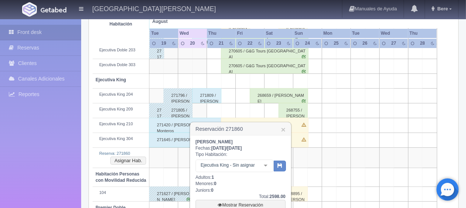
click at [232, 160] on div "Ejecutiva King - Sin asignar" at bounding box center [234, 165] width 78 height 13
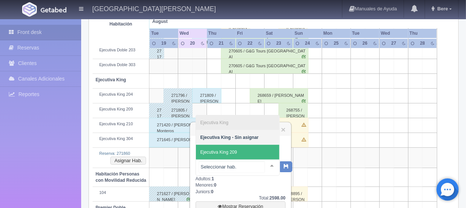
click at [246, 158] on span "Ejecutiva King 209" at bounding box center [237, 152] width 83 height 15
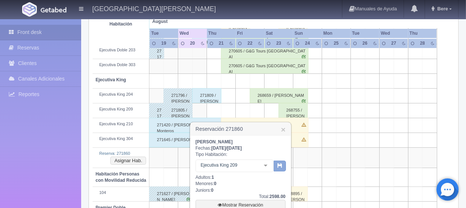
click at [282, 166] on icon "button" at bounding box center [279, 165] width 5 height 5
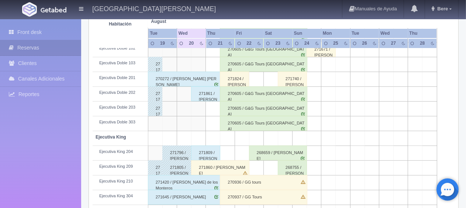
scroll to position [313, 0]
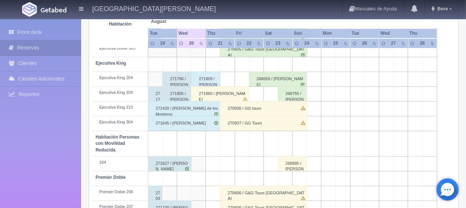
click at [224, 95] on div "271860 / Edgar Elizondo" at bounding box center [220, 93] width 58 height 15
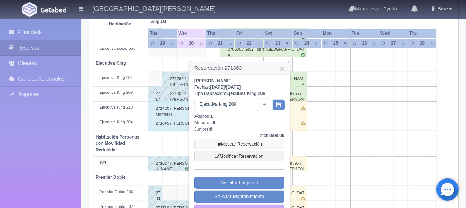
click at [243, 143] on link "Mostrar Reservación" at bounding box center [239, 144] width 90 height 10
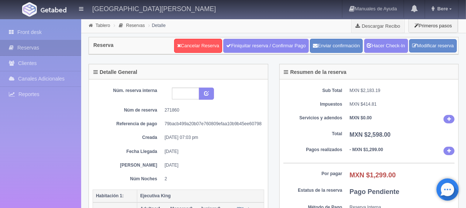
click at [332, 124] on div "Sub Total MXN $2,183.19 Impuestos MXN $414.81 Servicios y adendos MXN $0.00 Tot…" at bounding box center [368, 158] width 179 height 158
click at [366, 104] on dd "MXN $414.81" at bounding box center [402, 104] width 105 height 6
click at [376, 49] on link "Hacer Check-In" at bounding box center [386, 46] width 44 height 14
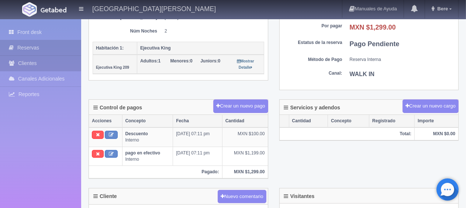
scroll to position [184, 0]
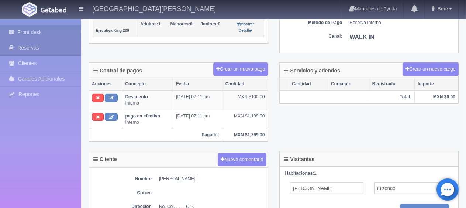
click at [40, 29] on link "Front desk" at bounding box center [40, 32] width 81 height 15
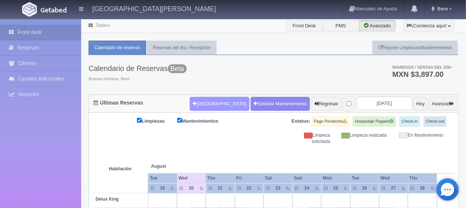
click at [208, 101] on button "[GEOGRAPHIC_DATA]" at bounding box center [219, 104] width 59 height 14
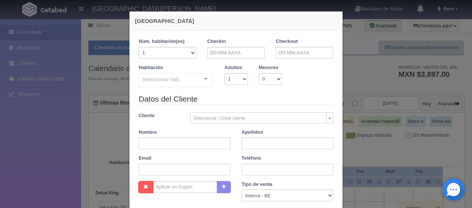
checkbox input "false"
click at [220, 56] on input "text" at bounding box center [236, 53] width 58 height 12
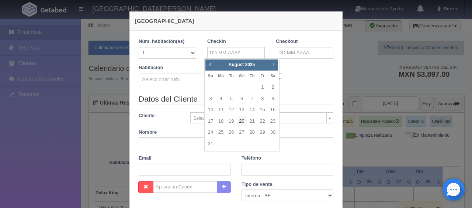
drag, startPoint x: 241, startPoint y: 119, endPoint x: 279, endPoint y: 92, distance: 46.8
click at [242, 119] on link "20" at bounding box center [242, 121] width 10 height 11
type input "[DATE]"
checkbox input "false"
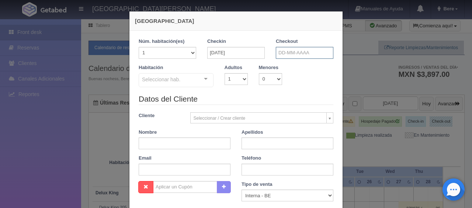
click at [296, 52] on input "text" at bounding box center [305, 53] width 58 height 12
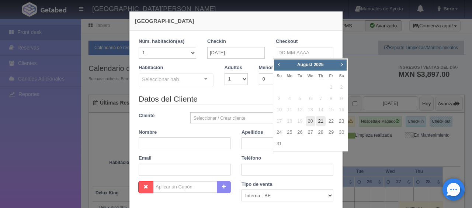
click at [320, 120] on link "21" at bounding box center [321, 121] width 10 height 11
type input "[DATE]"
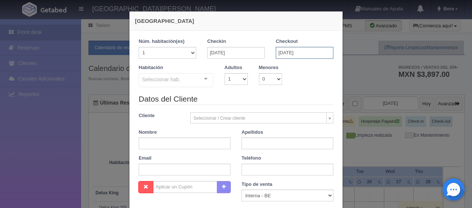
checkbox input "false"
click at [299, 48] on input "[DATE]" at bounding box center [305, 53] width 58 height 12
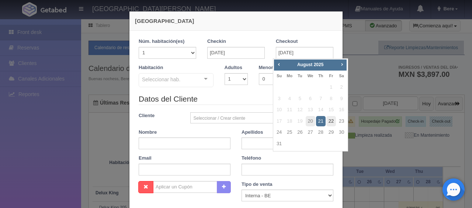
click at [329, 120] on link "22" at bounding box center [331, 121] width 10 height 11
type input "[DATE]"
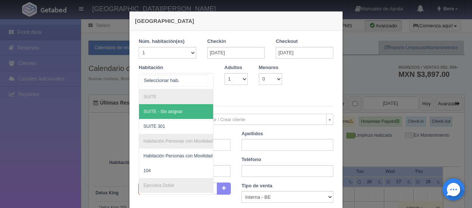
drag, startPoint x: 186, startPoint y: 82, endPoint x: 190, endPoint y: 88, distance: 7.8
click at [187, 82] on div at bounding box center [176, 81] width 75 height 16
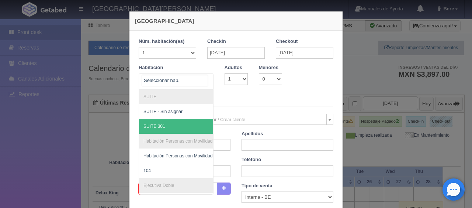
scroll to position [122, 0]
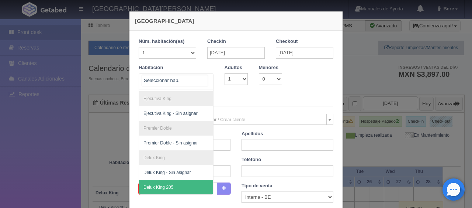
click at [177, 180] on span "Delux King 205" at bounding box center [201, 187] width 124 height 15
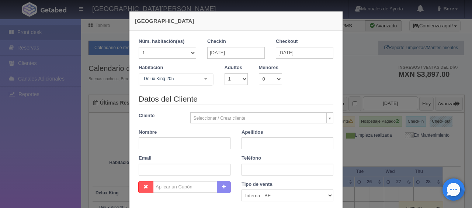
checkbox input "false"
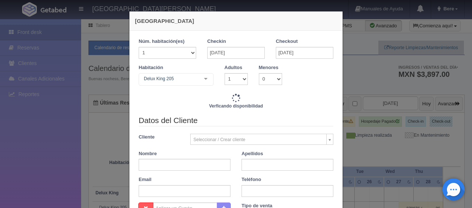
type input "2598.00"
checkbox input "false"
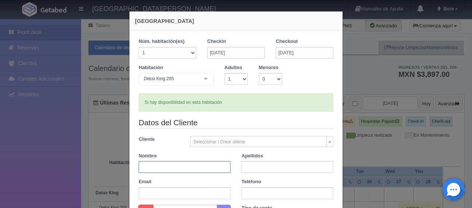
click at [204, 165] on input "text" at bounding box center [185, 167] width 92 height 12
type input "V"
click at [213, 165] on input "text" at bounding box center [185, 167] width 92 height 12
paste input "[PERSON_NAME]"
drag, startPoint x: 206, startPoint y: 166, endPoint x: 159, endPoint y: 170, distance: 47.4
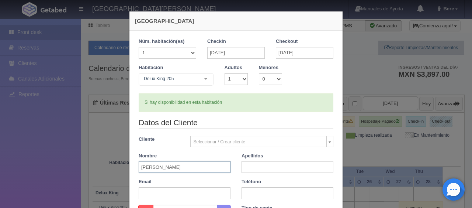
click at [159, 170] on input "[PERSON_NAME]" at bounding box center [185, 167] width 92 height 12
type input "[PERSON_NAME]"
paste input "[PERSON_NAME]"
type input "[PERSON_NAME]"
click at [263, 188] on input "text" at bounding box center [288, 193] width 92 height 12
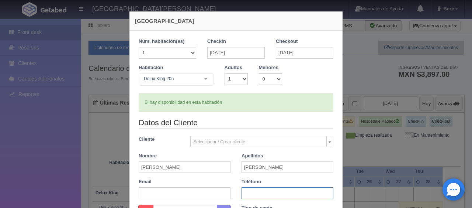
paste input "52 1 33 1617 3202"
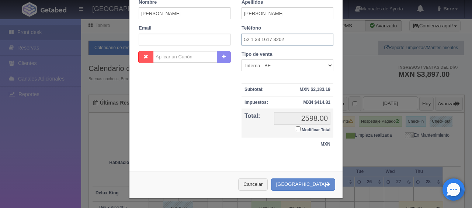
type input "52 1 33 1617 3202"
click at [305, 129] on small "Modificar Total" at bounding box center [316, 129] width 29 height 4
click at [300, 129] on input "Modificar Total" at bounding box center [298, 128] width 5 height 5
checkbox input "true"
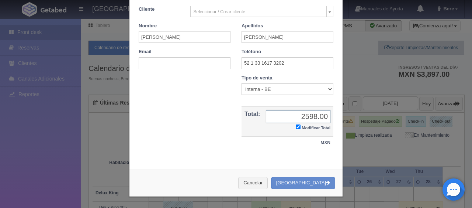
scroll to position [128, 0]
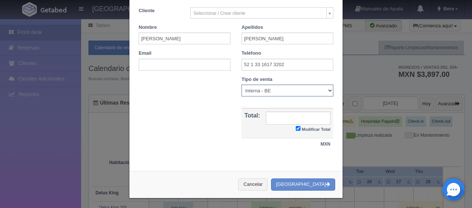
click at [291, 92] on select "Correo Electronico Interna - BE Llamada OTA Externa Otro WALK IN" at bounding box center [288, 90] width 92 height 12
click at [242, 84] on select "Correo Electronico Interna - BE Llamada OTA Externa Otro WALK IN" at bounding box center [288, 90] width 92 height 12
drag, startPoint x: 268, startPoint y: 88, endPoint x: 270, endPoint y: 95, distance: 6.5
click at [268, 88] on select "Correo Electronico Interna - BE Llamada OTA Externa Otro WALK IN" at bounding box center [288, 90] width 92 height 12
select select "phone"
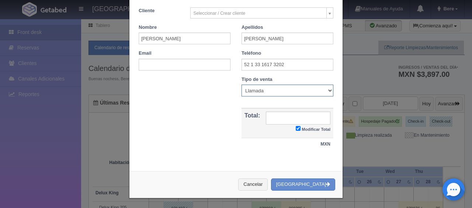
click at [242, 84] on select "Correo Electronico Interna - BE Llamada OTA Externa Otro WALK IN" at bounding box center [288, 90] width 92 height 12
click at [296, 119] on input "text" at bounding box center [298, 117] width 65 height 13
click at [297, 129] on input "Modificar Total" at bounding box center [298, 128] width 5 height 5
checkbox input "false"
type input "2598.00"
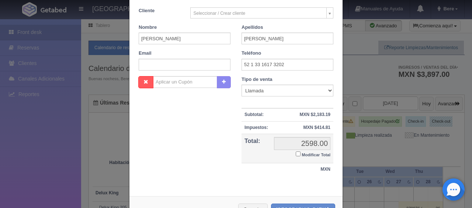
click at [302, 153] on small "Modificar Total" at bounding box center [316, 154] width 29 height 4
click at [300, 153] on input "Modificar Total" at bounding box center [298, 153] width 5 height 5
checkbox input "true"
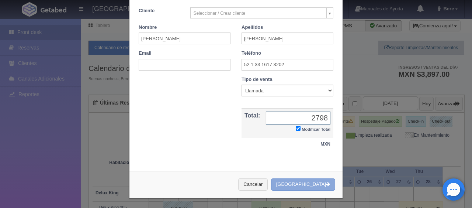
type input "2798"
click at [310, 185] on button "[GEOGRAPHIC_DATA]" at bounding box center [303, 184] width 64 height 12
